Goal: Information Seeking & Learning: Learn about a topic

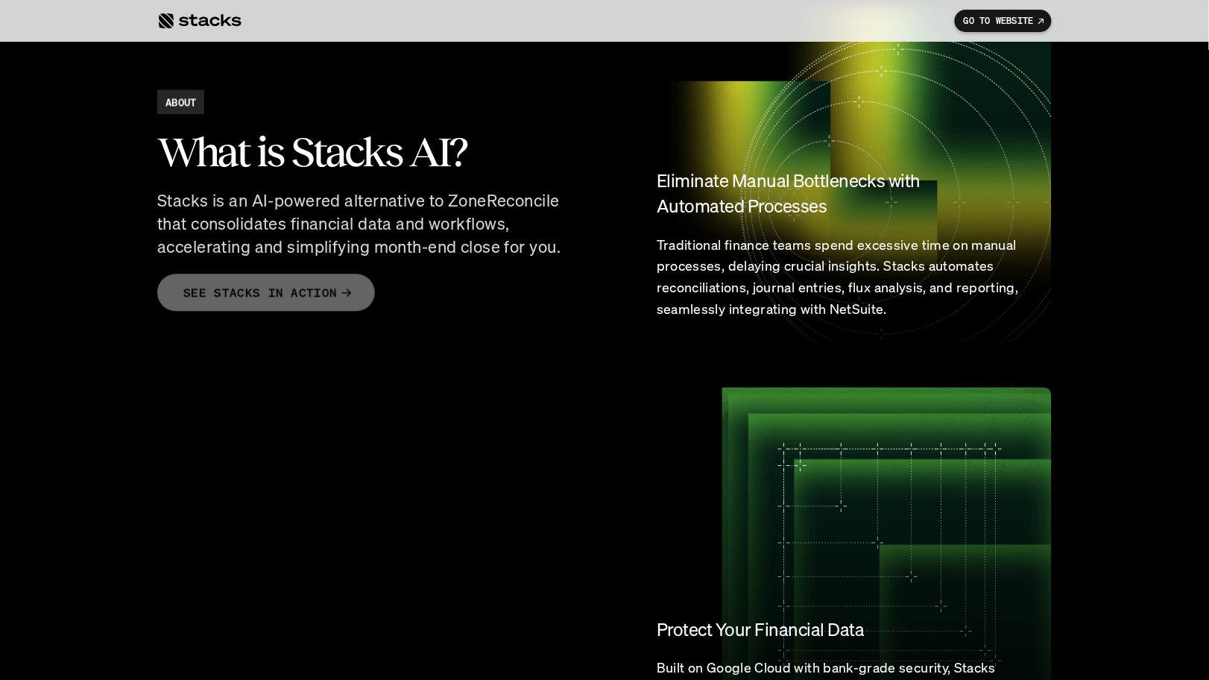
click at [273, 287] on p "SEE STACKS IN ACTION" at bounding box center [260, 293] width 154 height 22
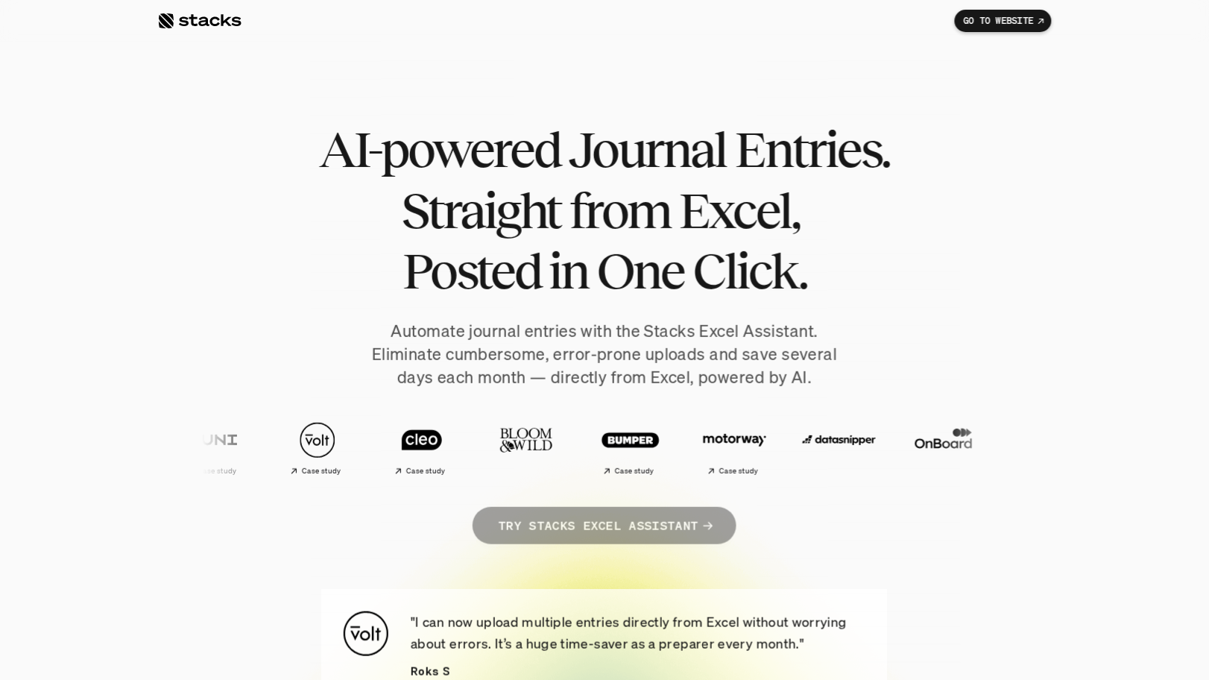
click at [556, 527] on p "TRY STACKS EXCEL ASSISTANT" at bounding box center [599, 526] width 200 height 22
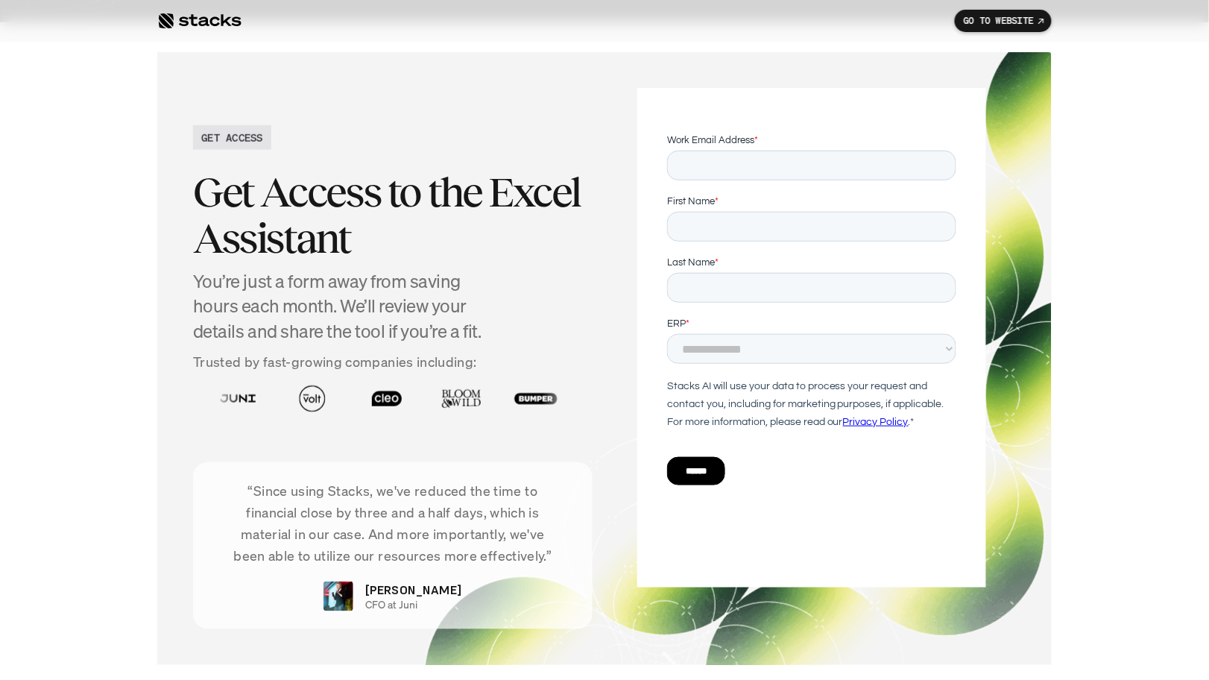
scroll to position [5208, 0]
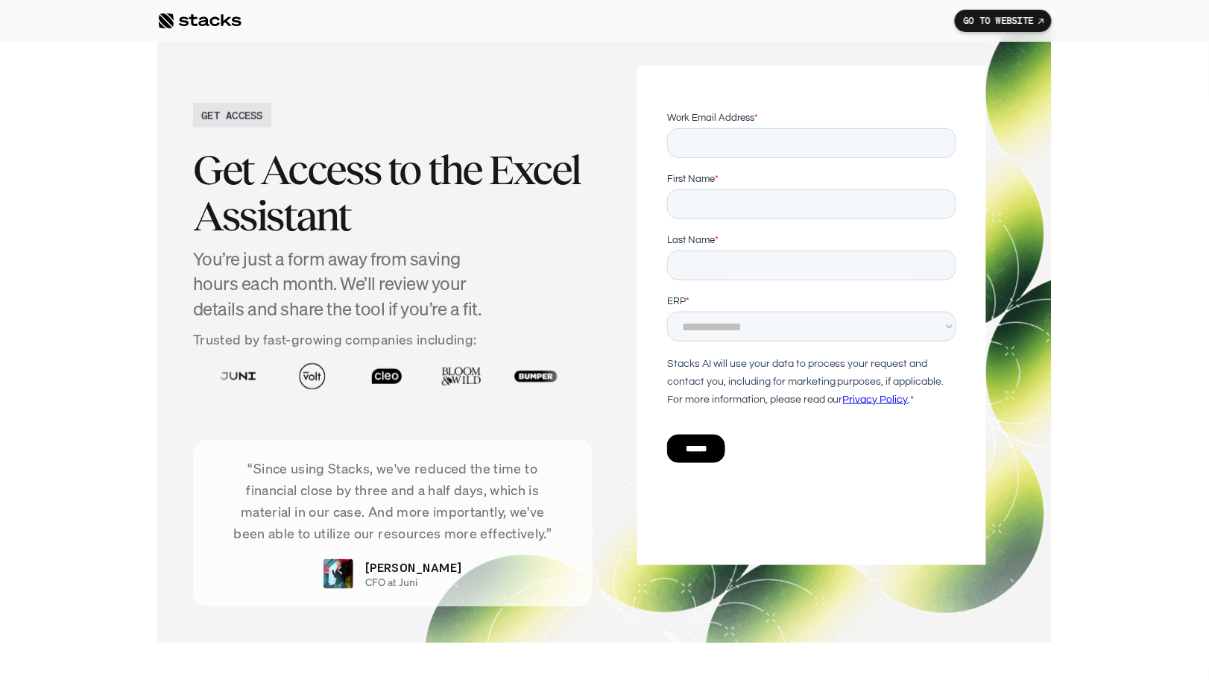
click at [836, 148] on input "Work Email Address *" at bounding box center [811, 143] width 289 height 30
click at [66, 69] on section "GET ACCESS Get Access to the Excel Assistant You’re just a form away from savin…" at bounding box center [604, 336] width 1209 height 673
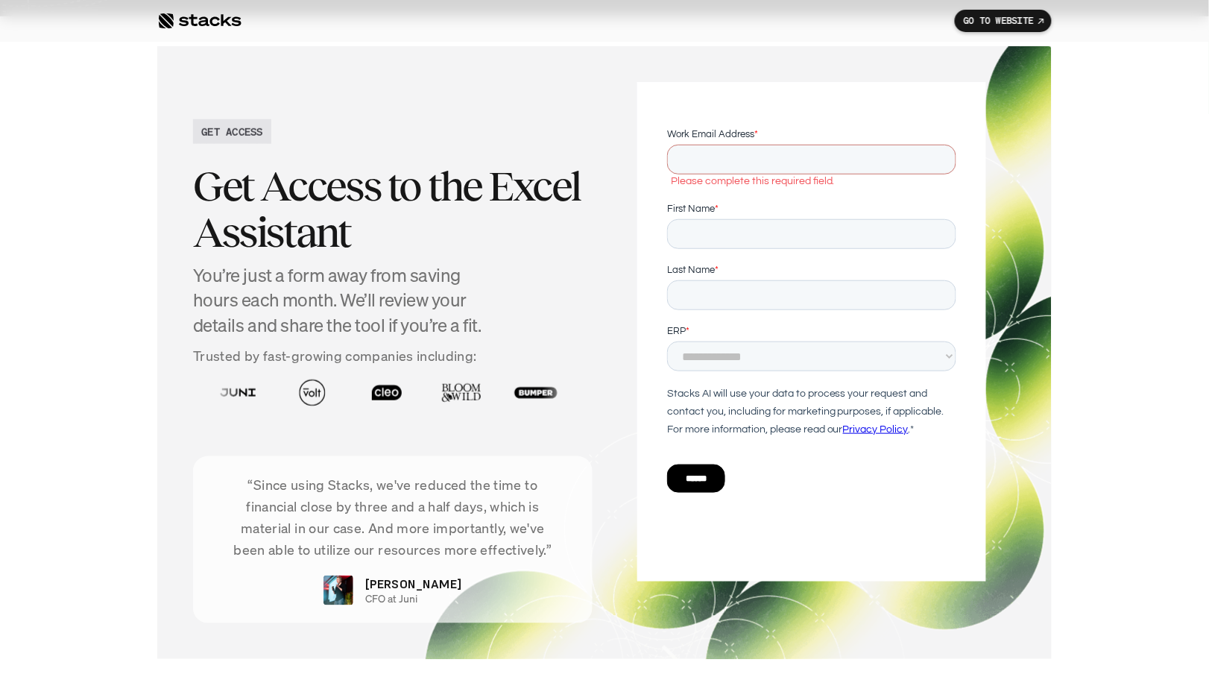
scroll to position [5189, 0]
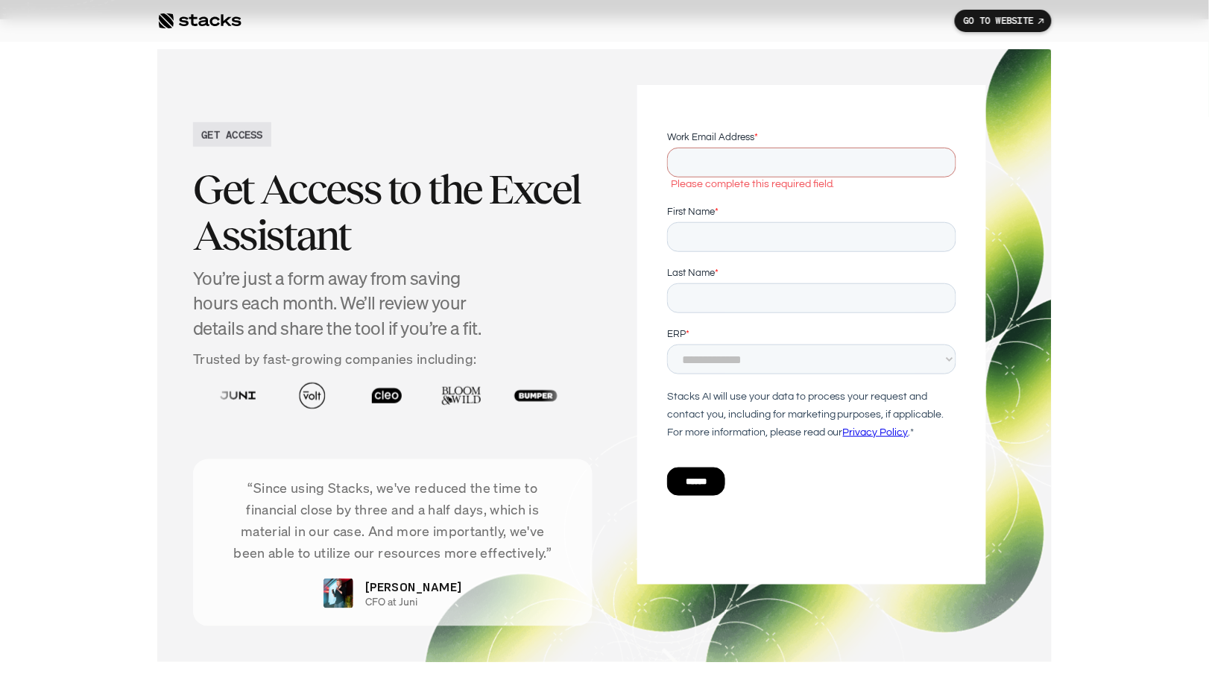
click at [210, 23] on div at bounding box center [199, 21] width 84 height 18
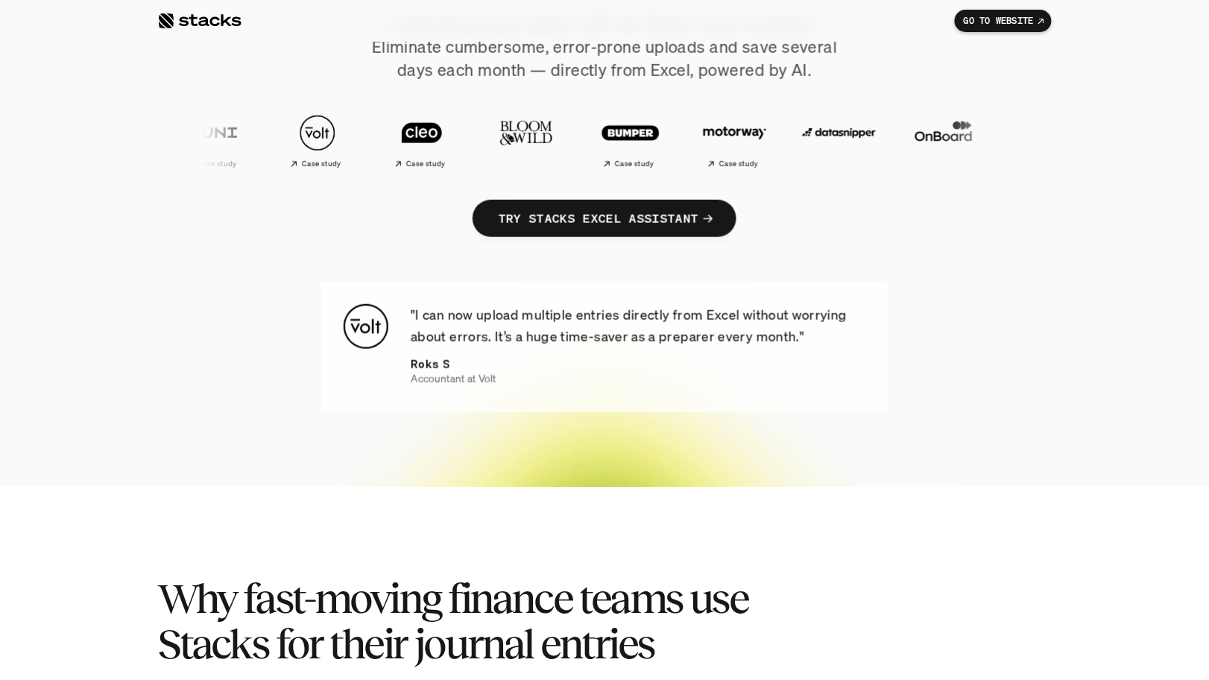
scroll to position [315, 0]
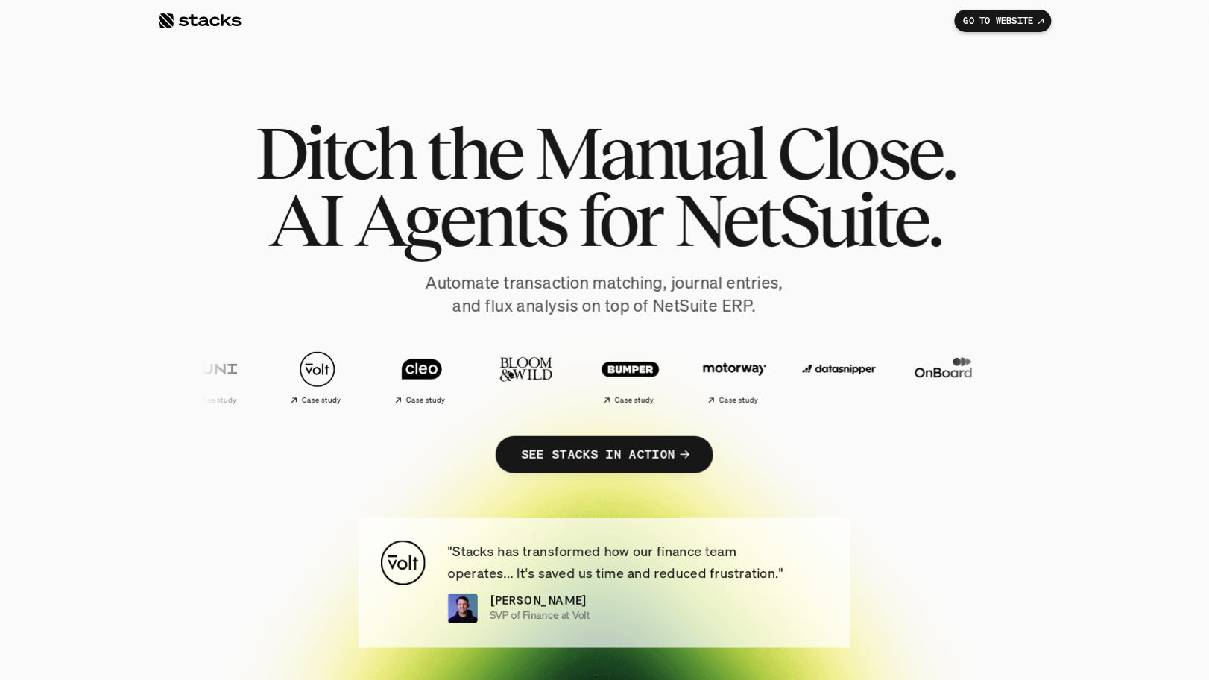
click at [216, 22] on div at bounding box center [199, 21] width 84 height 18
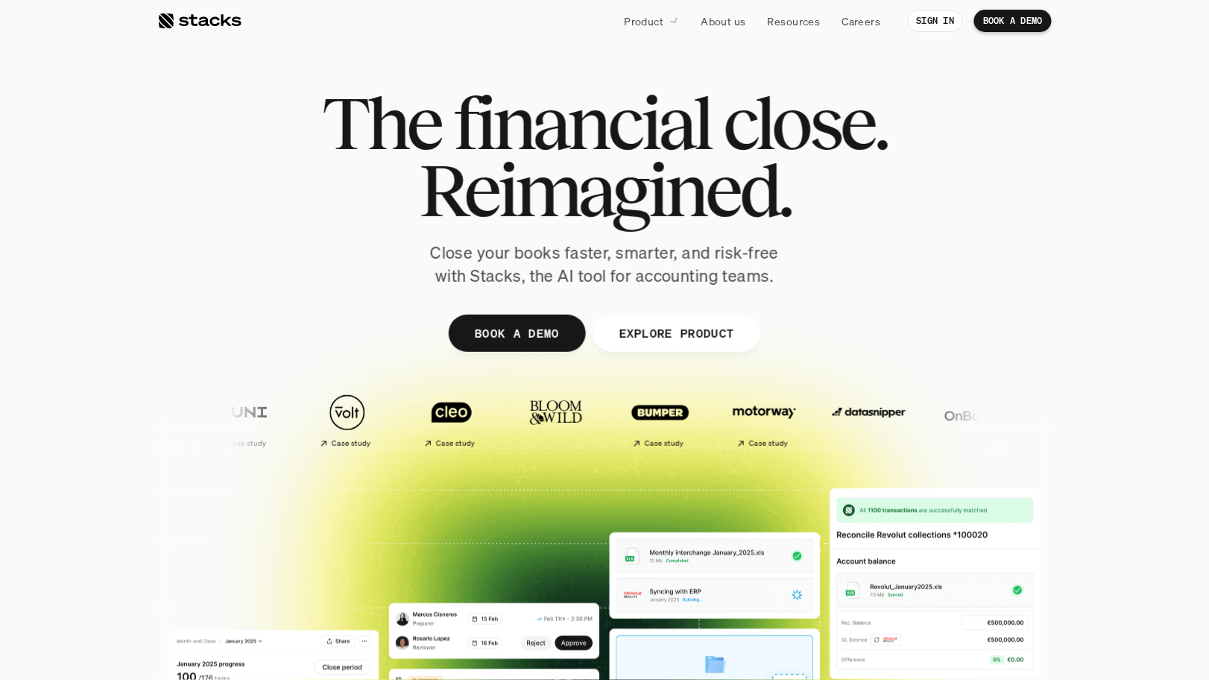
click at [188, 142] on div "The financial close. Reimagined. Close your books faster, smarter, and risk-fre…" at bounding box center [604, 188] width 835 height 198
